Goal: Task Accomplishment & Management: Manage account settings

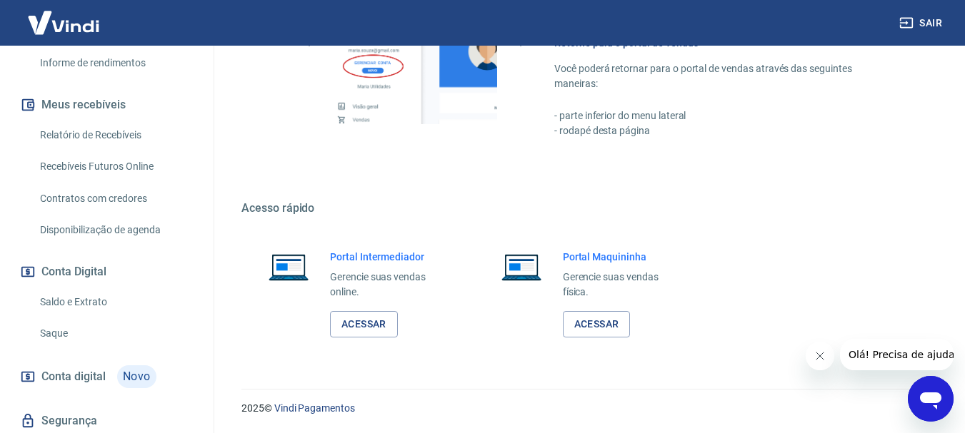
scroll to position [286, 0]
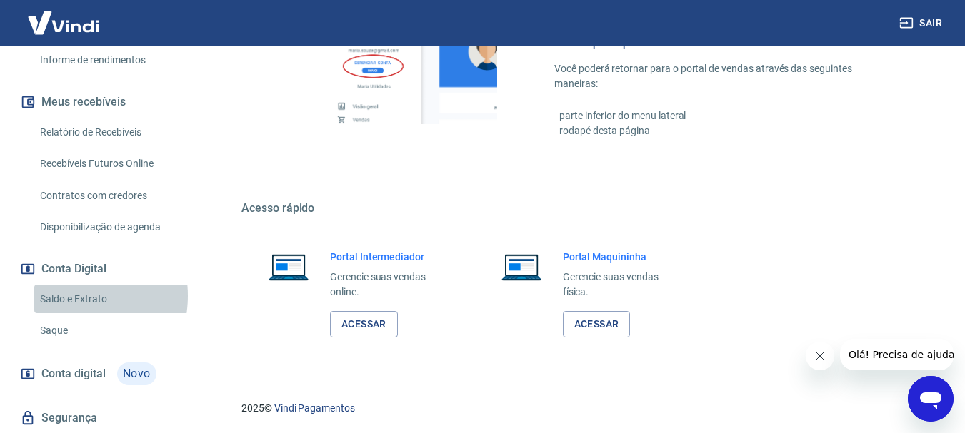
click at [60, 296] on link "Saldo e Extrato" at bounding box center [115, 299] width 162 height 29
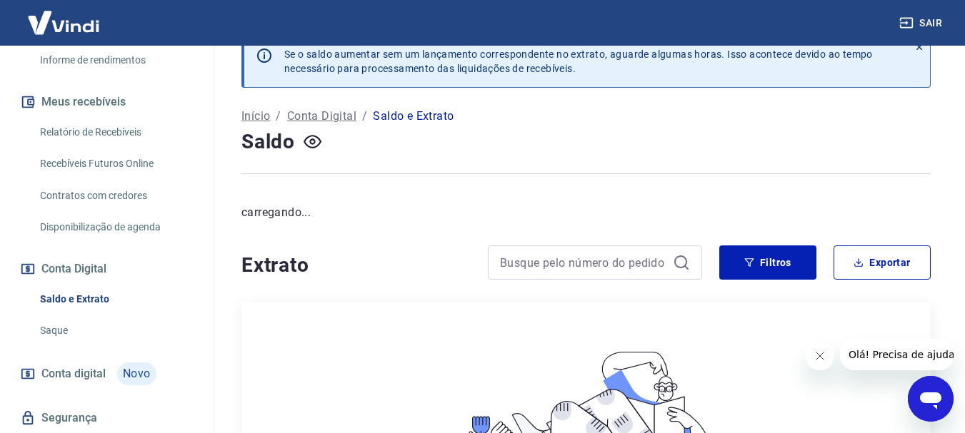
scroll to position [22, 0]
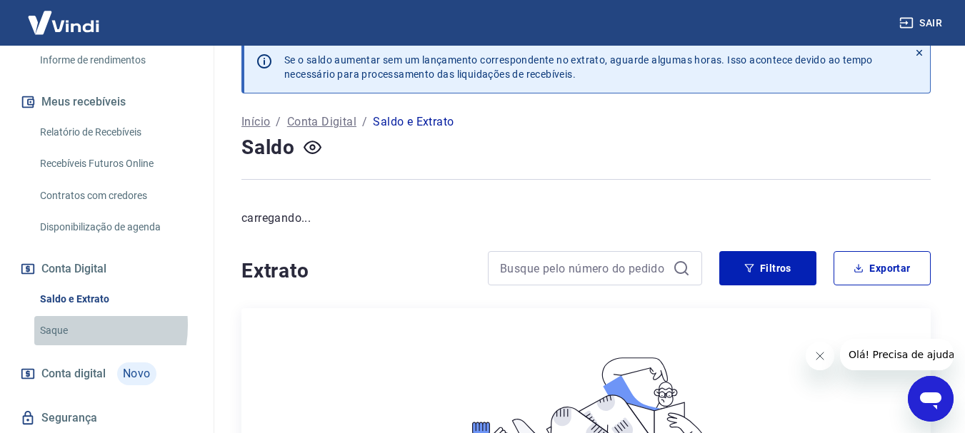
click at [57, 326] on link "Saque" at bounding box center [115, 330] width 162 height 29
